Goal: Information Seeking & Learning: Learn about a topic

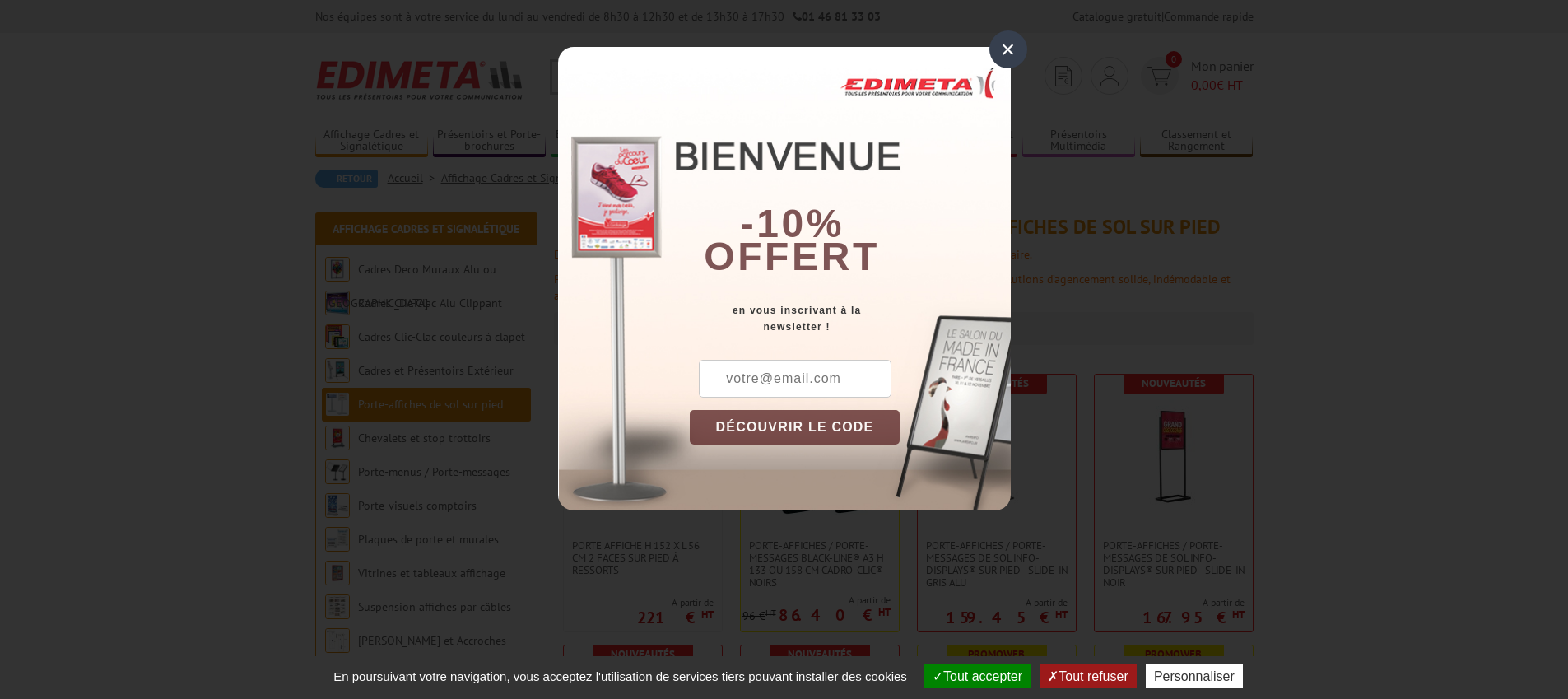
click at [1003, 56] on div "×" at bounding box center [1008, 49] width 38 height 38
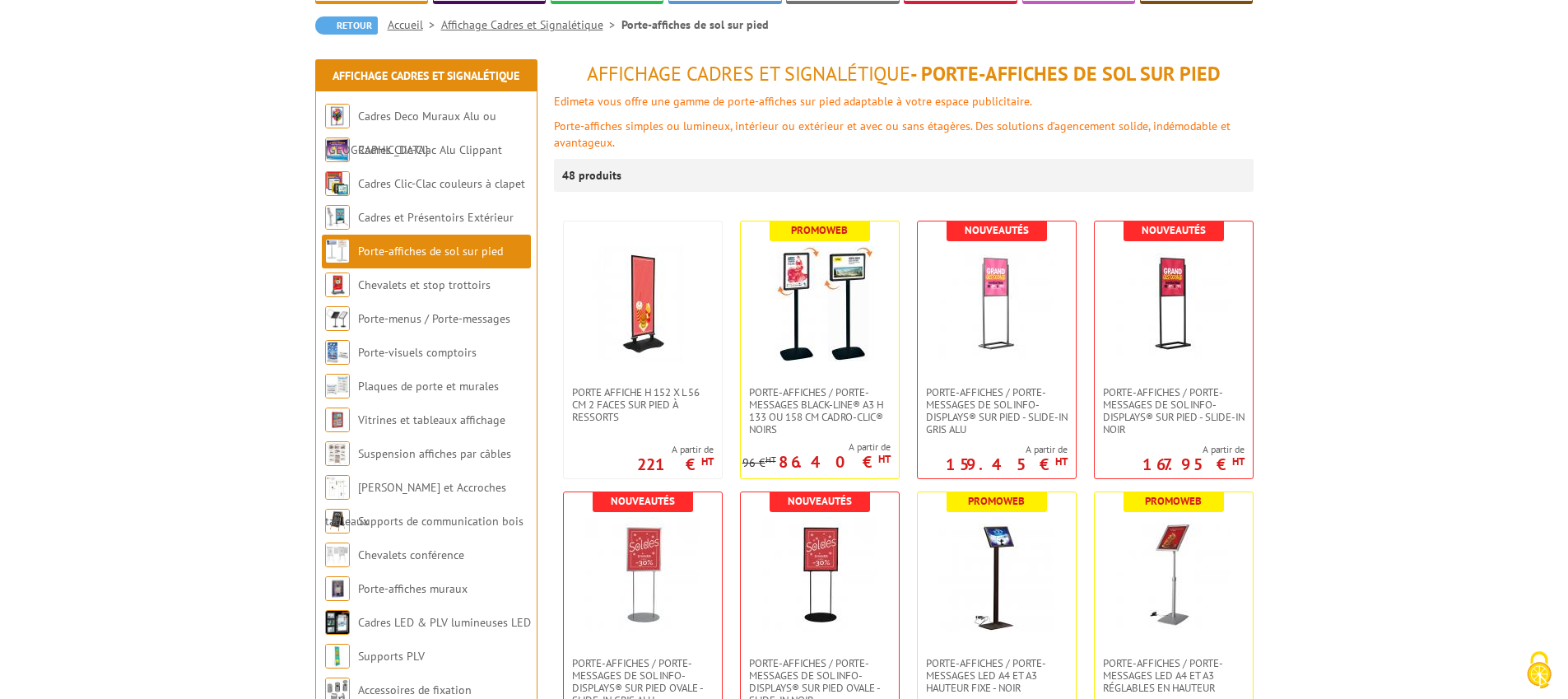
scroll to position [155, 0]
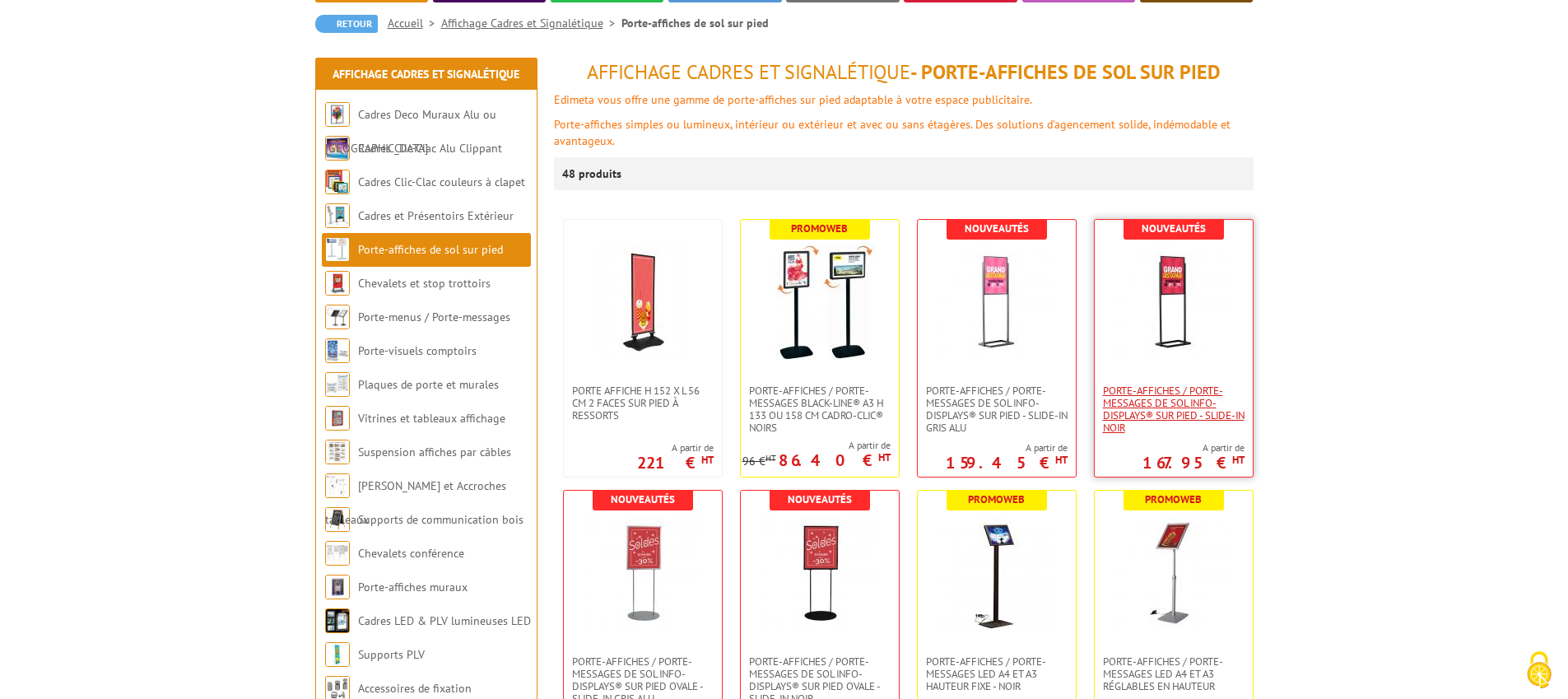
click at [1176, 419] on span "Porte-affiches / Porte-messages de sol Info-Displays® sur pied - Slide-in Noir" at bounding box center [1174, 408] width 142 height 49
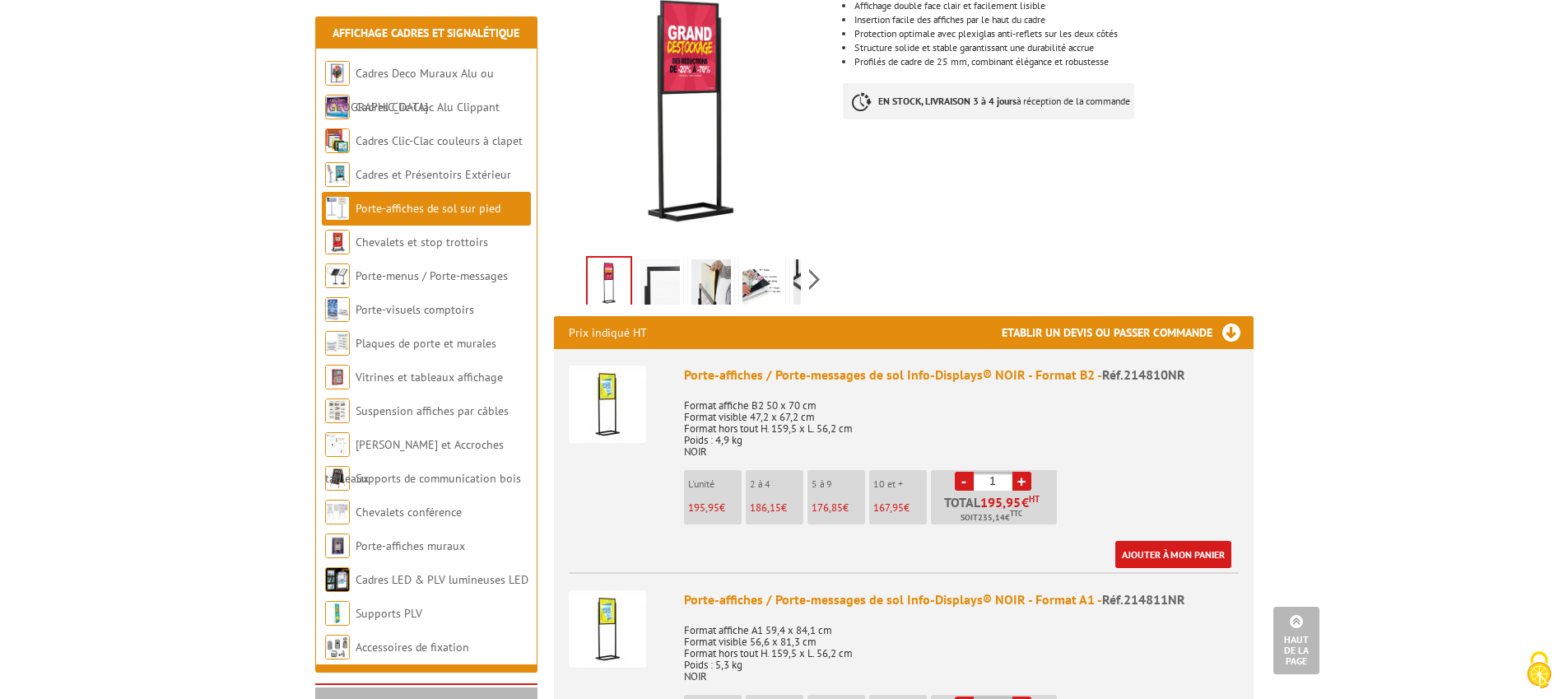
scroll to position [135, 0]
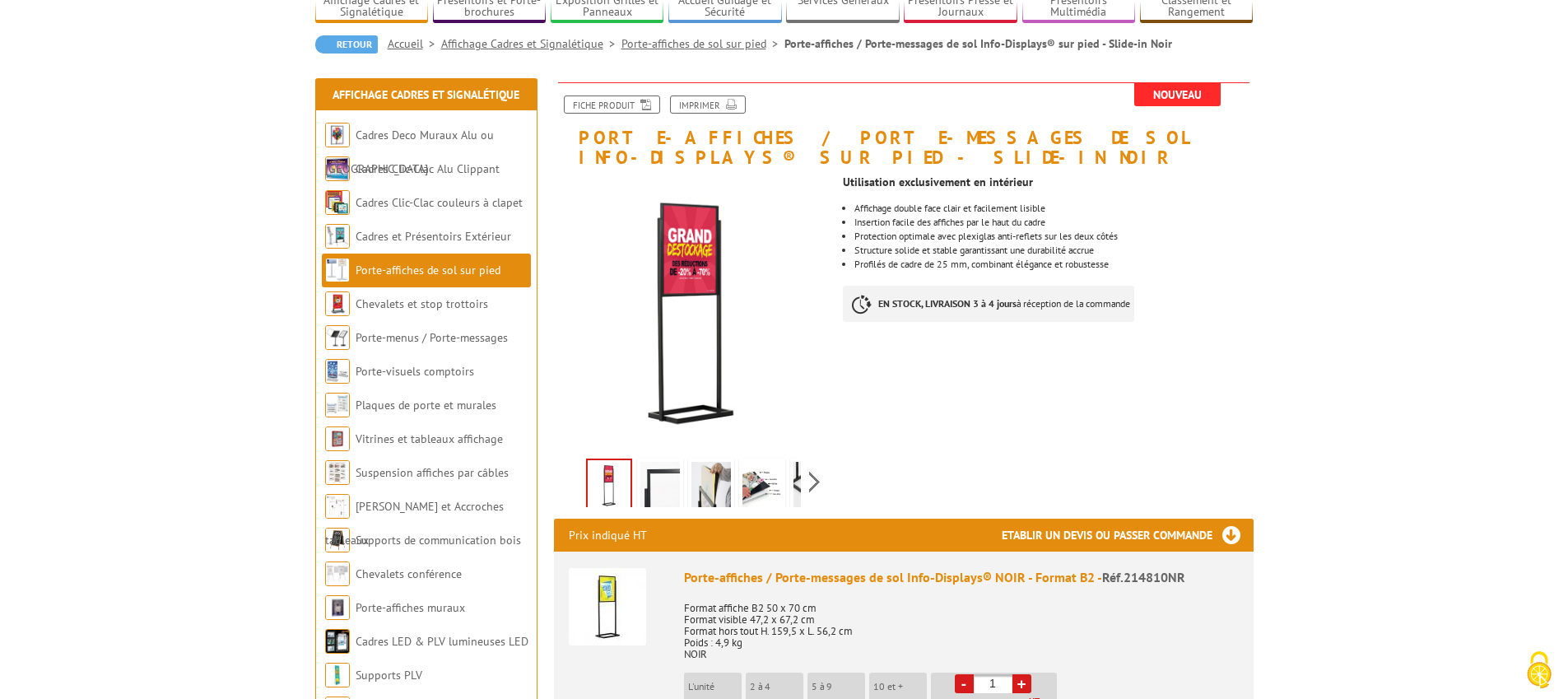
click at [825, 482] on div "Previous Next" at bounding box center [692, 482] width 277 height 58
click at [819, 483] on div "Previous Next" at bounding box center [692, 482] width 277 height 58
click at [722, 478] on img at bounding box center [725, 487] width 40 height 51
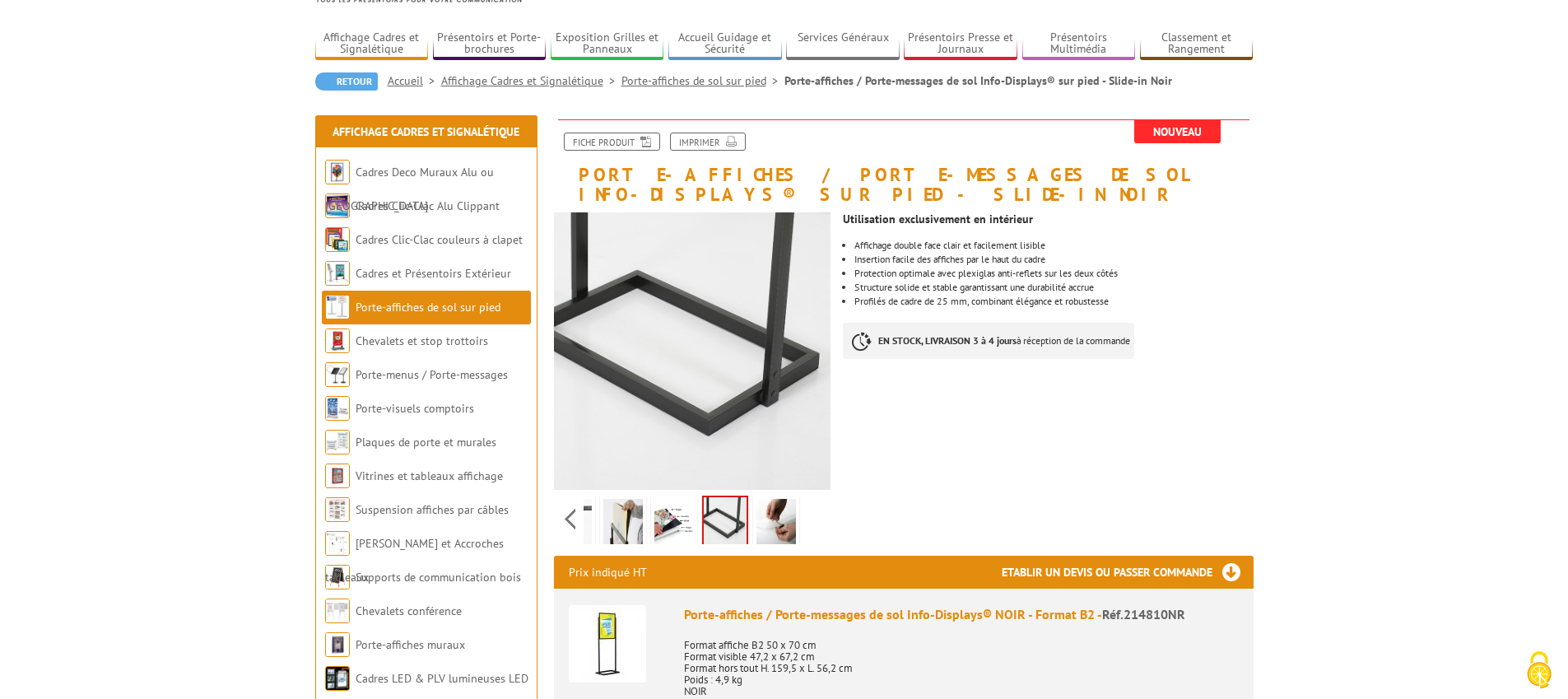
scroll to position [118, 0]
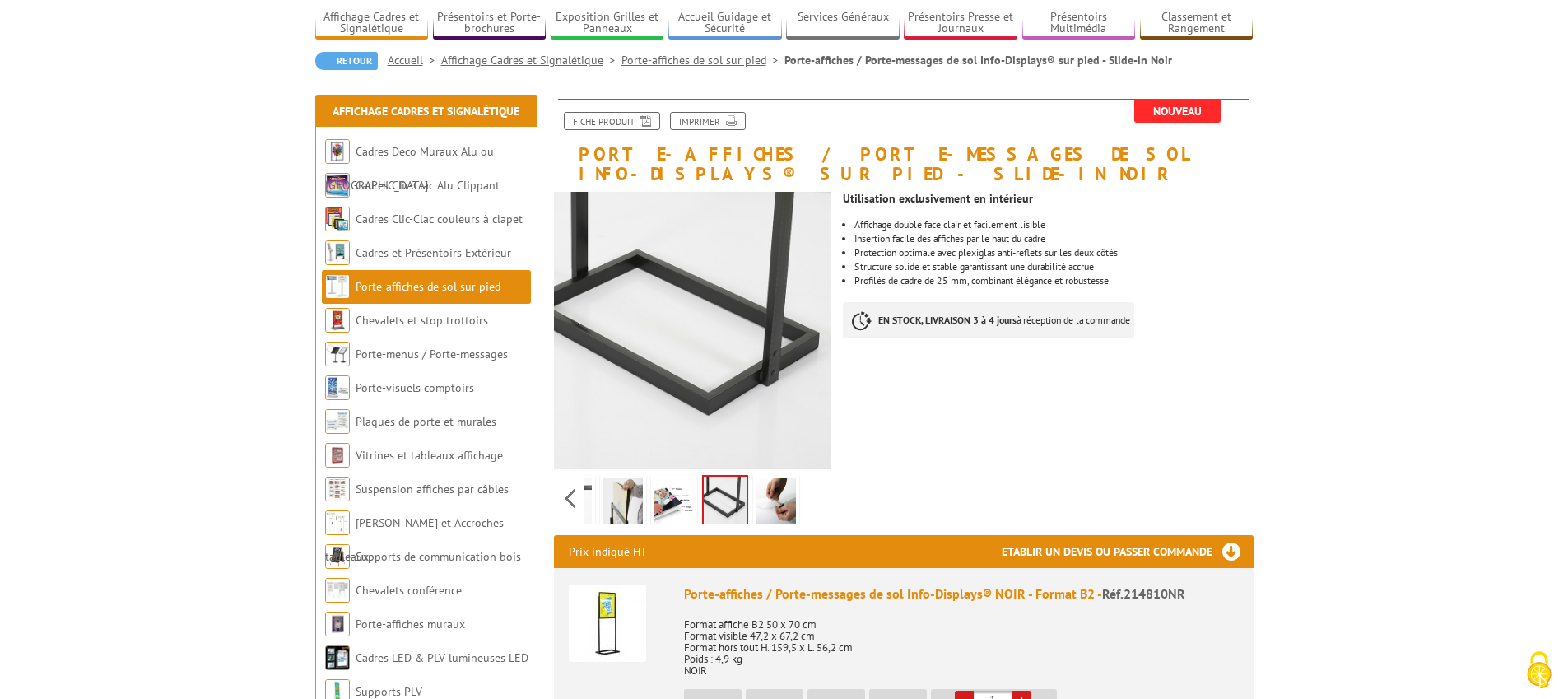
click at [571, 504] on div "Previous Next" at bounding box center [692, 498] width 277 height 58
click at [606, 503] on img at bounding box center [609, 503] width 40 height 51
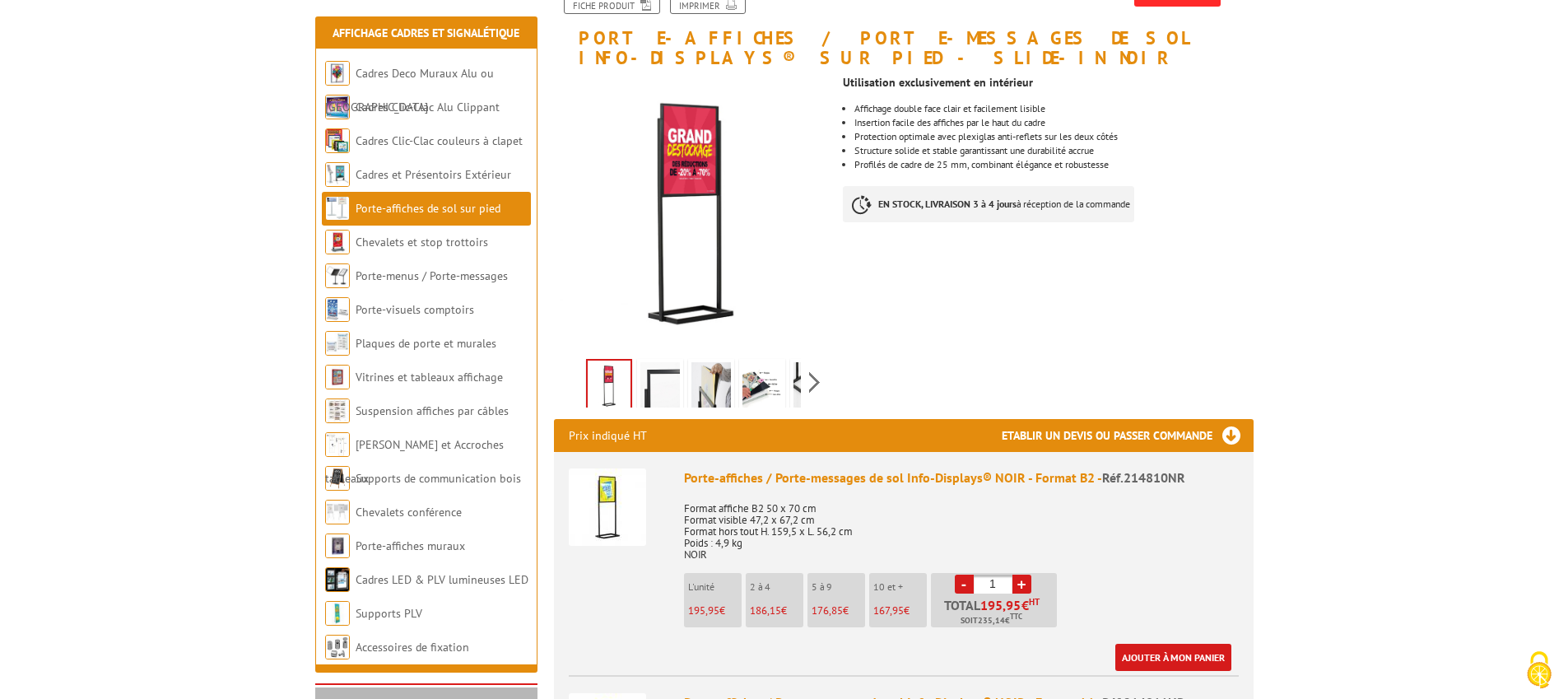
scroll to position [123, 0]
